Goal: Entertainment & Leisure: Consume media (video, audio)

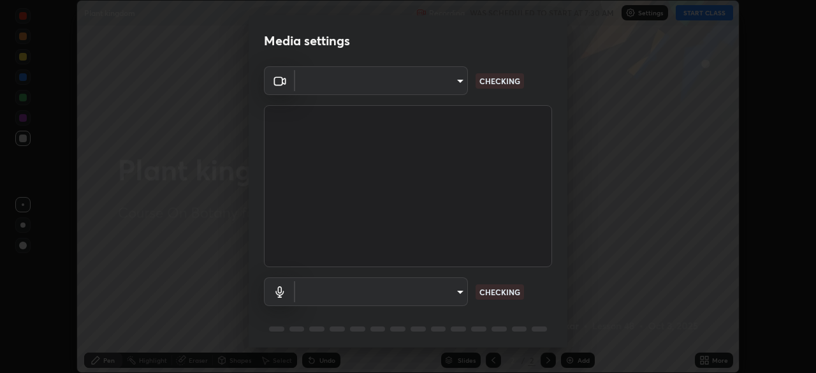
scroll to position [45, 0]
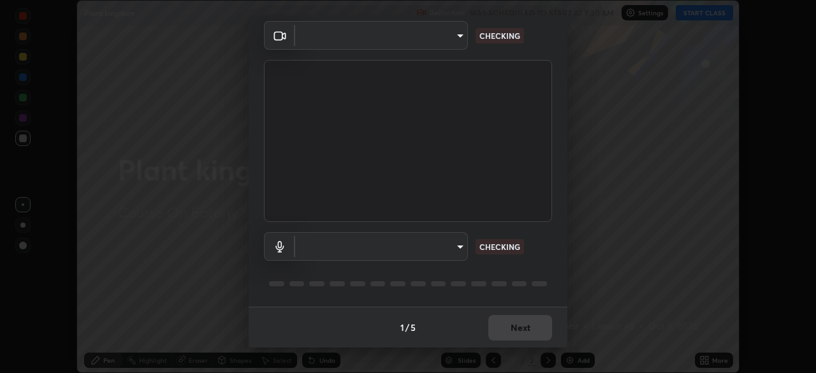
type input "f44939252cec670a7c81aafead478e6b9f15b20a1b8f1ae8dba2619045631b1c"
type input "default"
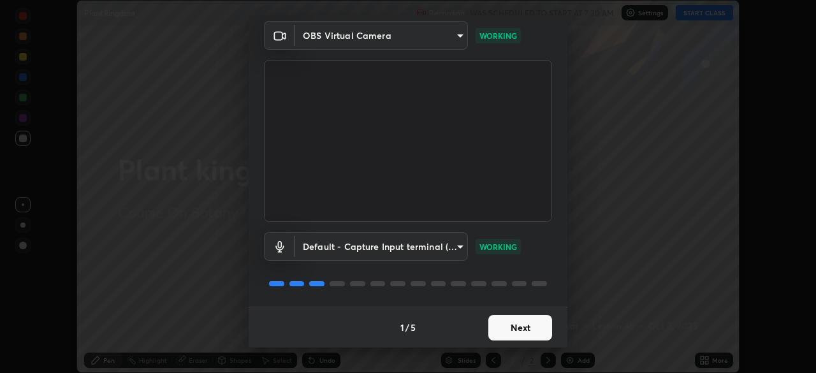
click at [501, 326] on button "Next" at bounding box center [520, 328] width 64 height 26
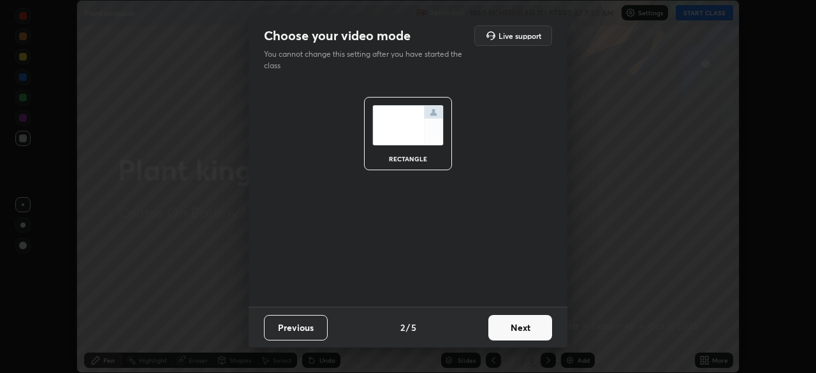
scroll to position [0, 0]
click at [501, 330] on button "Next" at bounding box center [520, 328] width 64 height 26
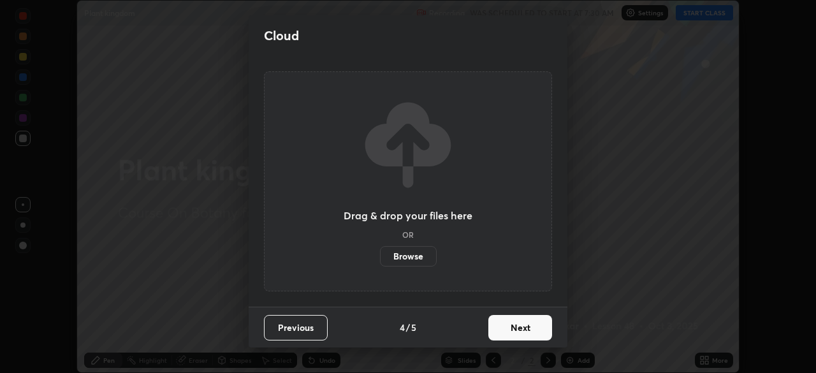
click at [505, 332] on button "Next" at bounding box center [520, 328] width 64 height 26
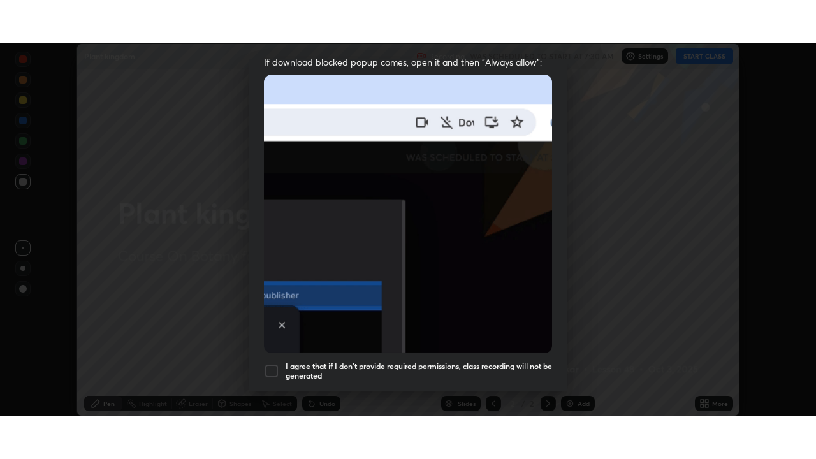
scroll to position [305, 0]
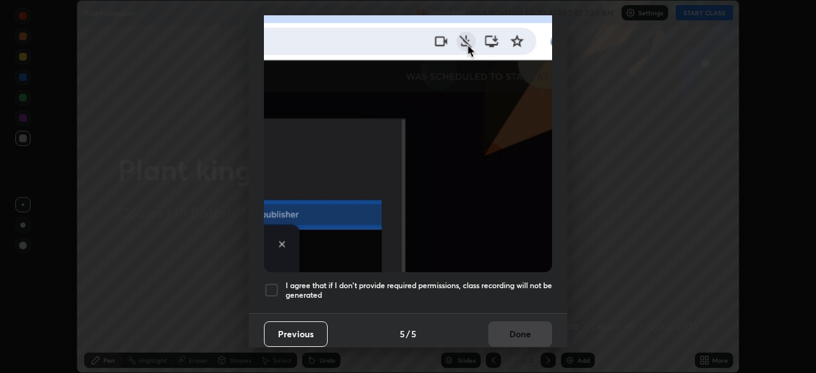
click at [272, 282] on div at bounding box center [271, 289] width 15 height 15
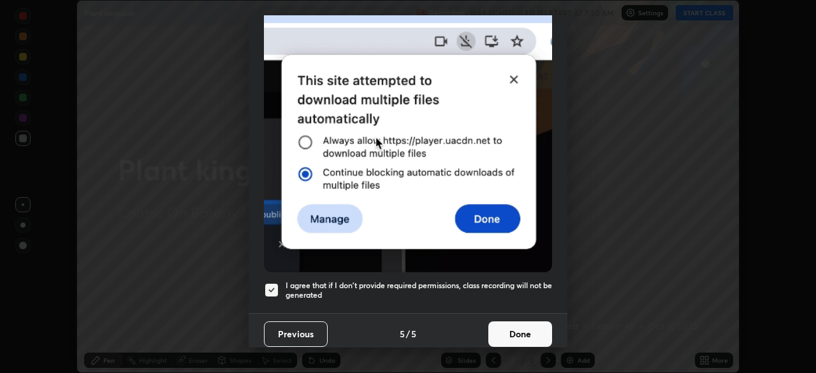
click at [509, 324] on button "Done" at bounding box center [520, 334] width 64 height 26
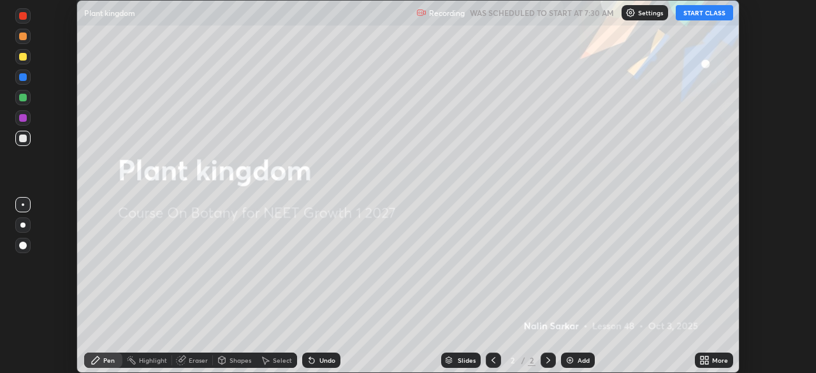
click at [693, 14] on button "START CLASS" at bounding box center [704, 12] width 57 height 15
click at [717, 360] on div "More" at bounding box center [720, 360] width 16 height 6
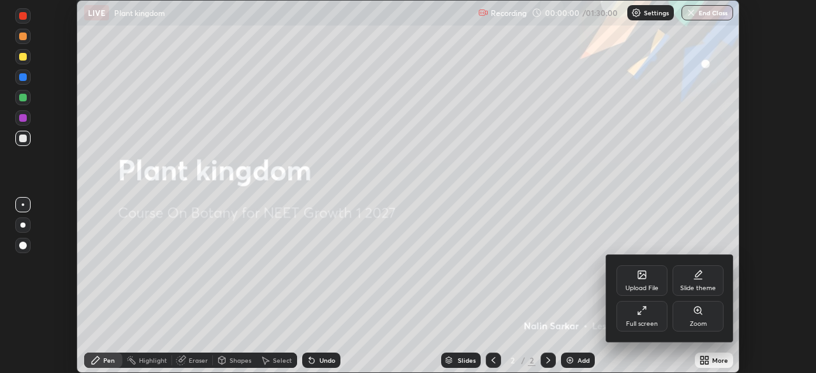
click at [643, 321] on div "Full screen" at bounding box center [642, 324] width 32 height 6
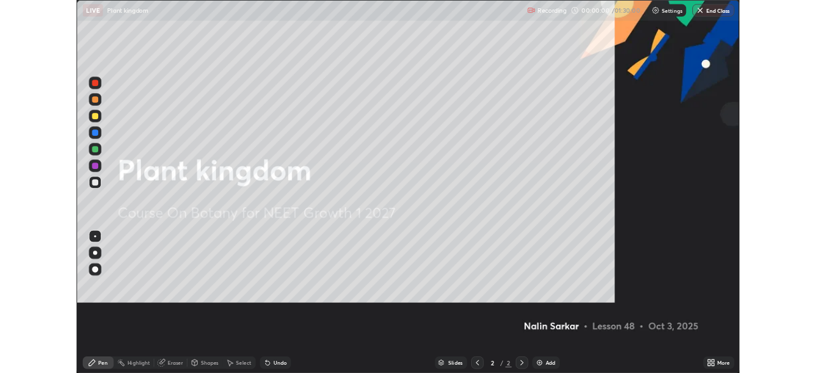
scroll to position [459, 816]
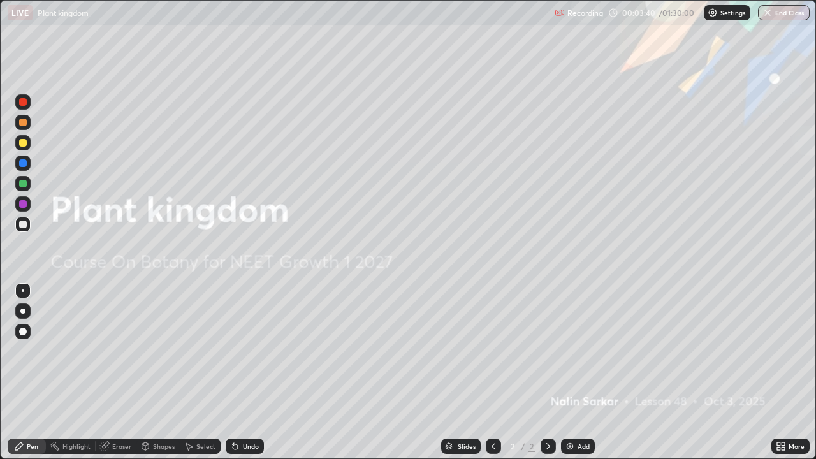
click at [783, 372] on icon at bounding box center [783, 448] width 3 height 3
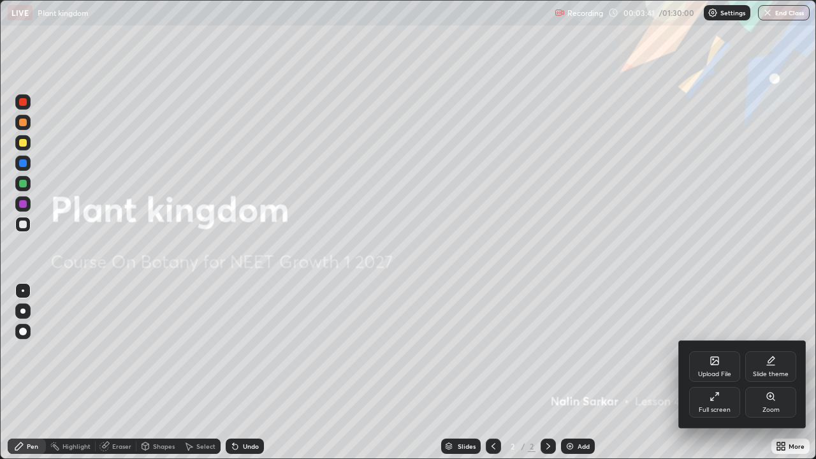
click at [720, 372] on div "Full screen" at bounding box center [714, 402] width 51 height 31
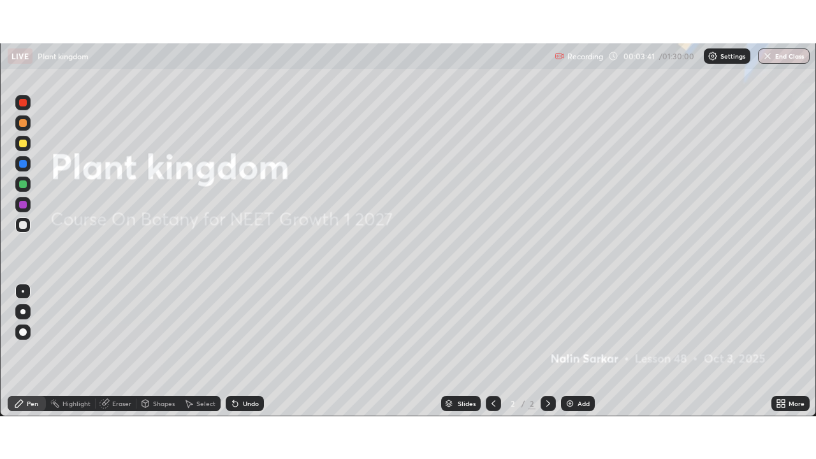
scroll to position [63384, 62940]
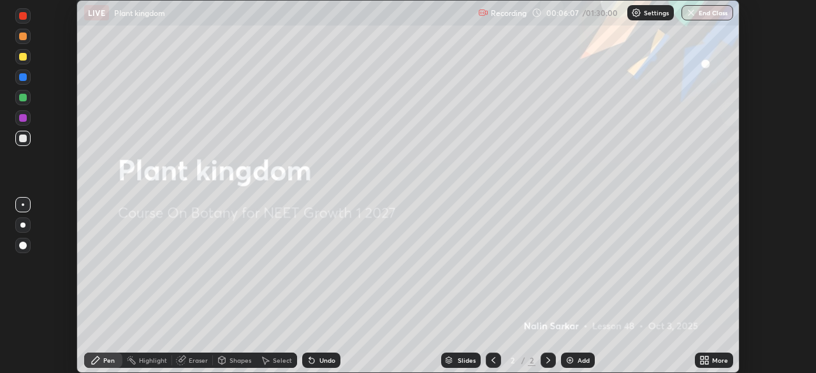
click at [717, 360] on div "More" at bounding box center [720, 360] width 16 height 6
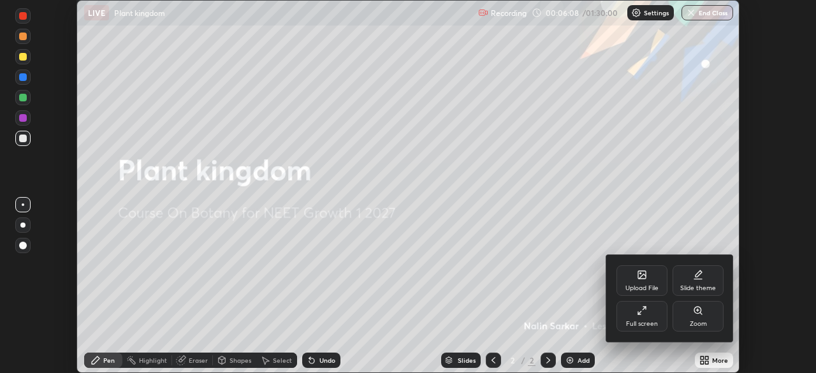
click at [640, 278] on icon at bounding box center [642, 276] width 7 height 4
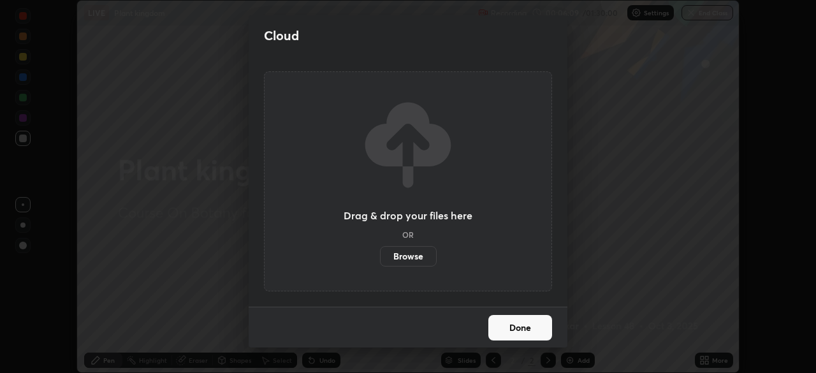
click at [421, 256] on label "Browse" at bounding box center [408, 256] width 57 height 20
click at [380, 256] on input "Browse" at bounding box center [380, 256] width 0 height 20
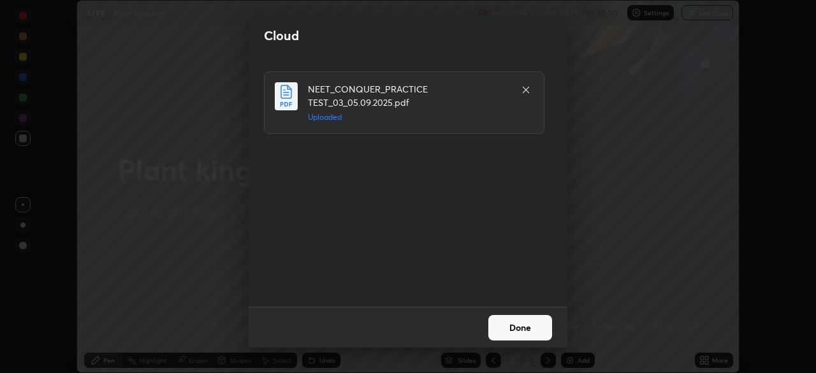
click at [519, 333] on button "Done" at bounding box center [520, 328] width 64 height 26
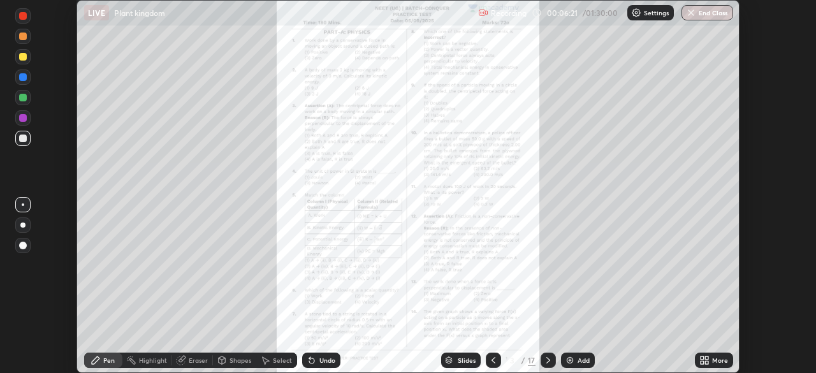
click at [547, 360] on icon at bounding box center [548, 360] width 10 height 10
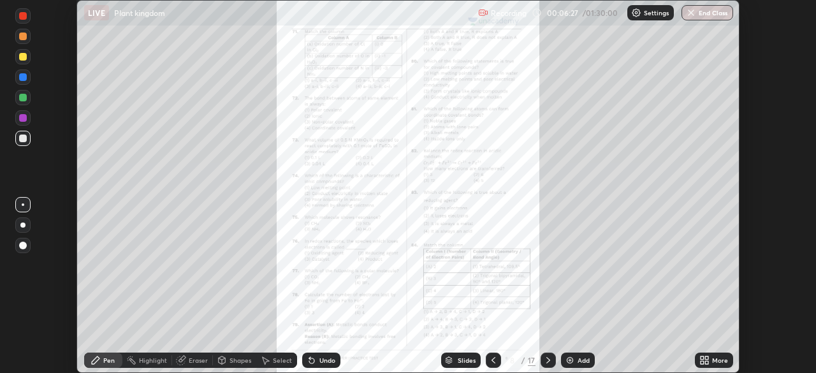
click at [547, 360] on icon at bounding box center [548, 360] width 10 height 10
click at [494, 361] on icon at bounding box center [493, 360] width 10 height 10
click at [547, 360] on icon at bounding box center [548, 360] width 10 height 10
click at [717, 361] on div "More" at bounding box center [720, 360] width 16 height 6
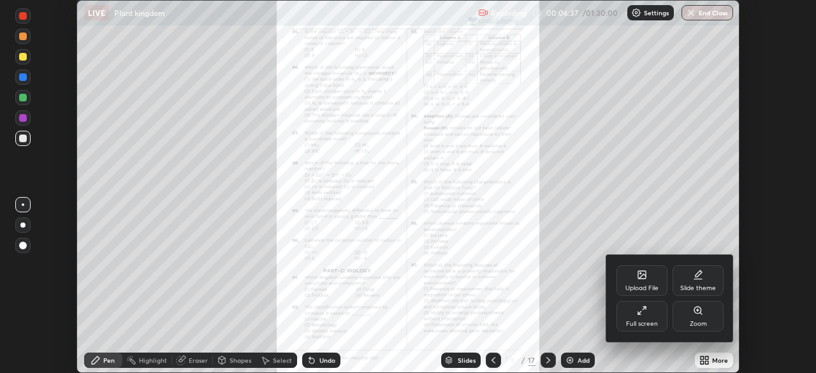
click at [647, 319] on div "Full screen" at bounding box center [642, 316] width 51 height 31
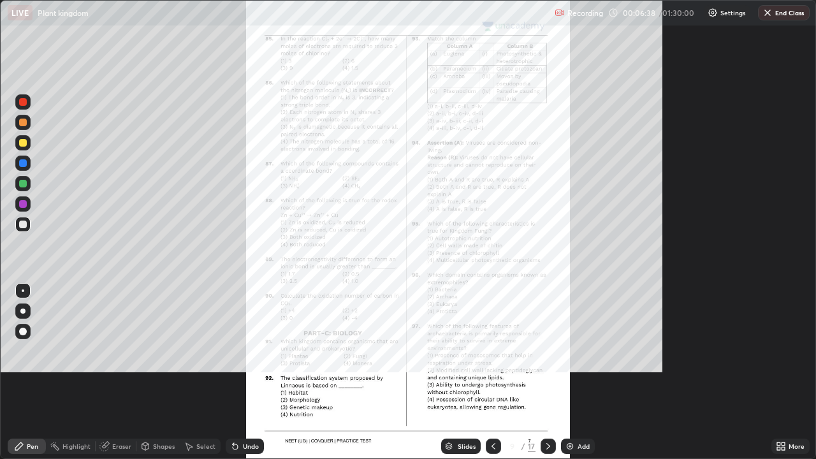
scroll to position [459, 816]
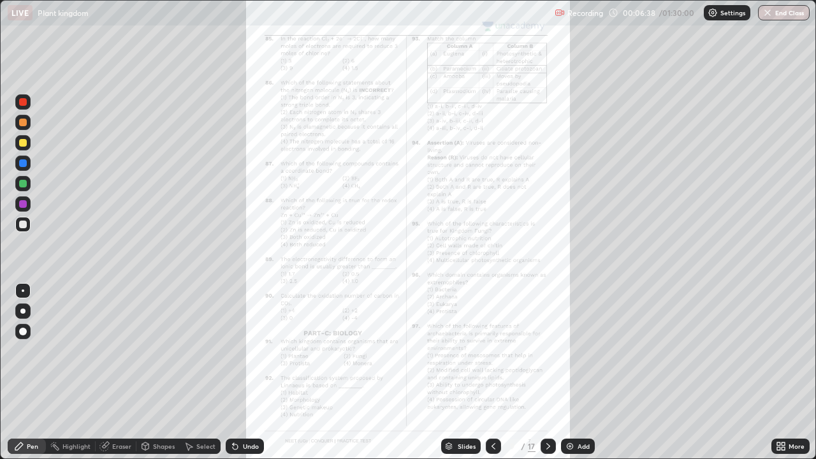
click at [787, 372] on div "More" at bounding box center [790, 446] width 38 height 15
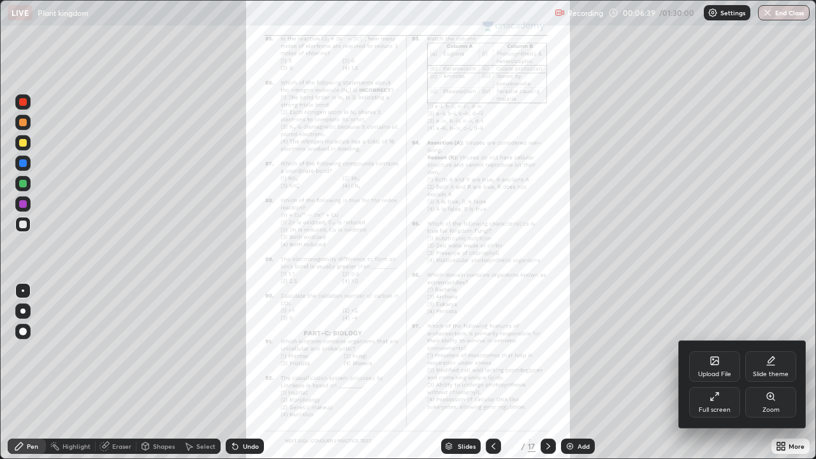
click at [768, 372] on div "Zoom" at bounding box center [771, 410] width 17 height 6
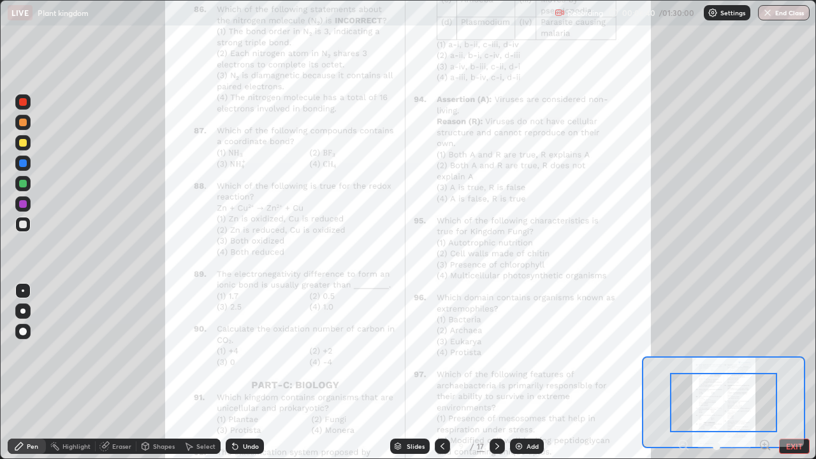
click at [764, 372] on icon at bounding box center [764, 444] width 3 height 0
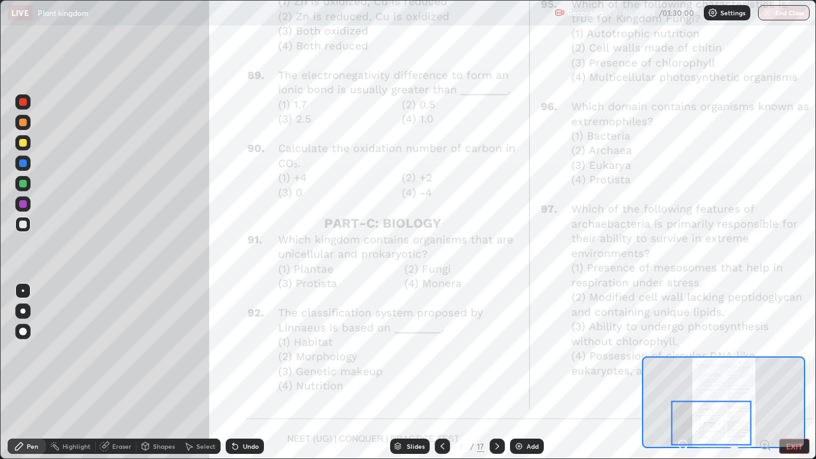
click at [764, 372] on icon at bounding box center [764, 444] width 3 height 0
